Goal: Task Accomplishment & Management: Complete application form

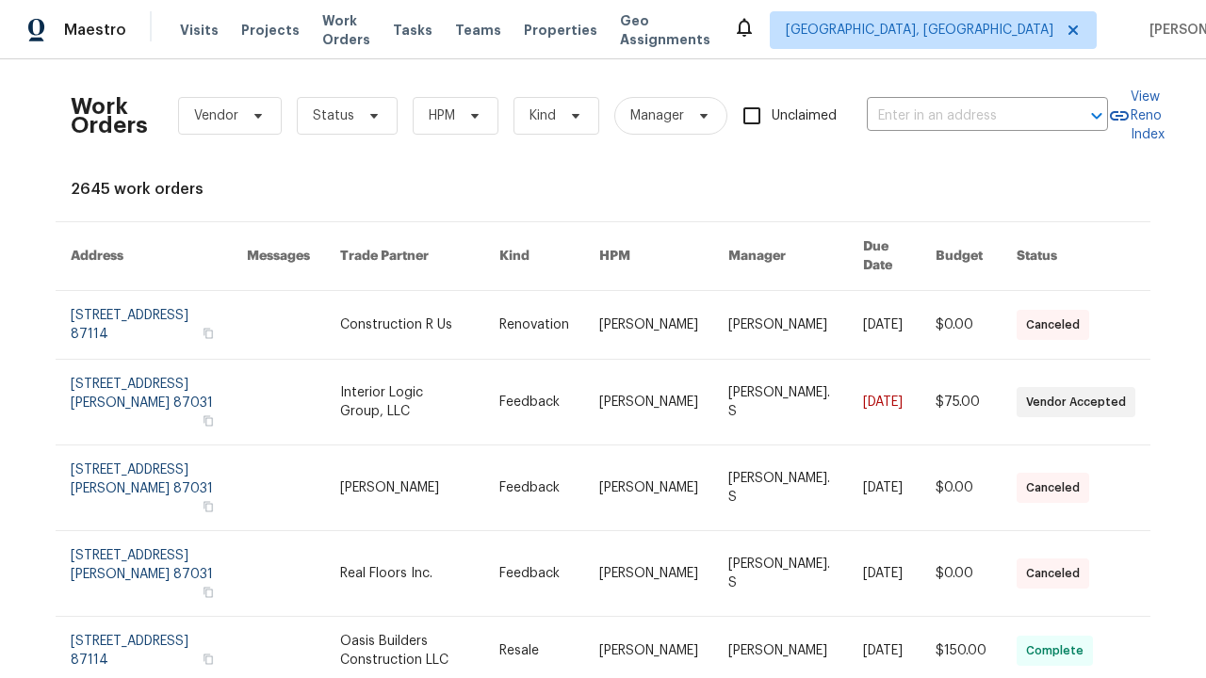
click at [599, 375] on link at bounding box center [549, 402] width 100 height 85
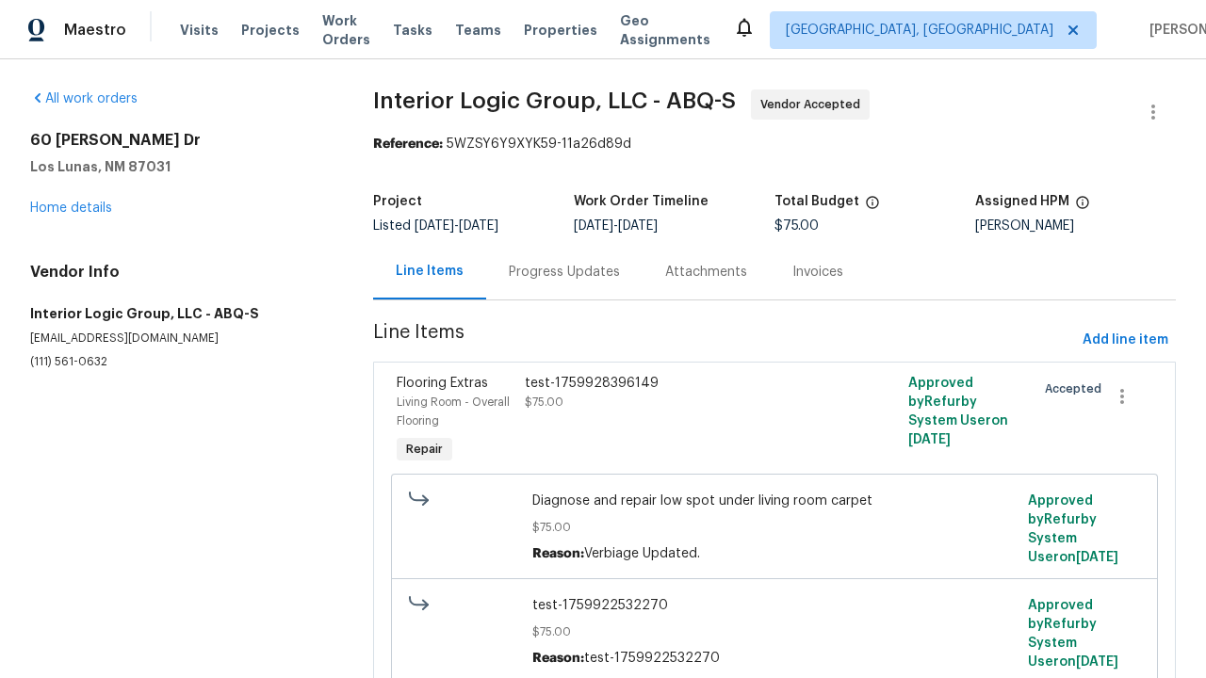
click at [773, 421] on div "test-1759928396149 $75.00" at bounding box center [678, 421] width 319 height 106
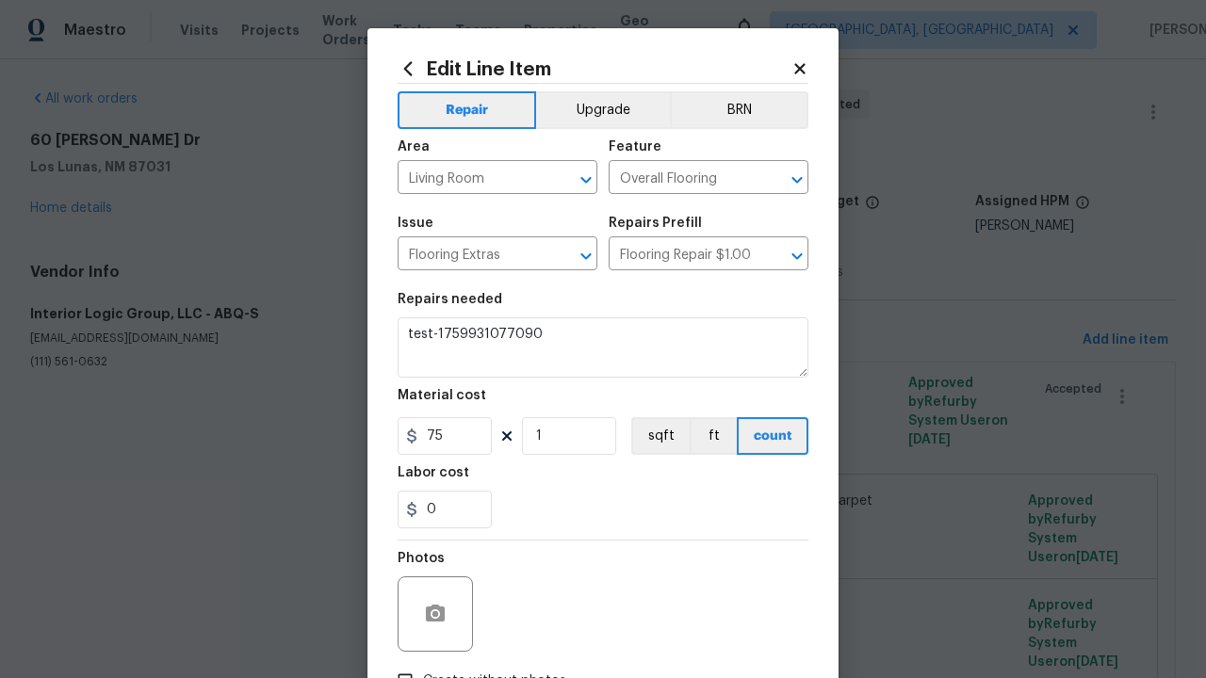
type textarea "test-1759928396149"
type textarea "test-1759931077090"
checkbox input "true"
type textarea "test-1759931077090"
